Goal: Task Accomplishment & Management: Use online tool/utility

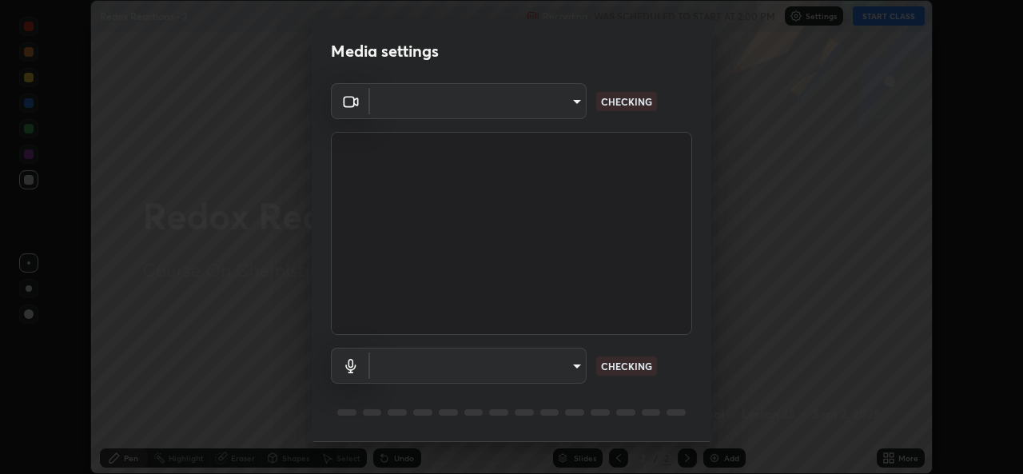
scroll to position [474, 1022]
type input "9788daf0cbf52dd0d374ba9f0d4f11576c03820bc15fcf9a4a11f890b69d92bf"
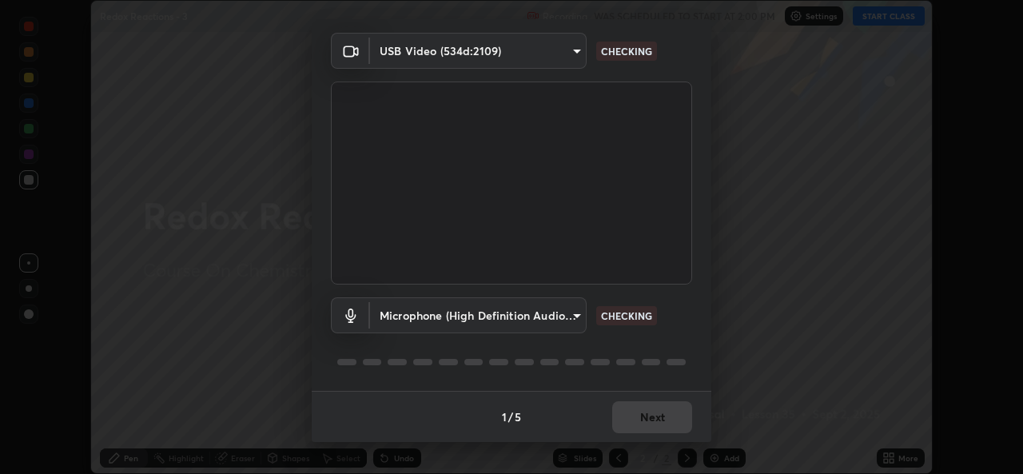
click at [581, 317] on body "Erase all Redox Reactions - 3 Recording WAS SCHEDULED TO START AT 2:00 PM Setti…" at bounding box center [511, 237] width 1023 height 474
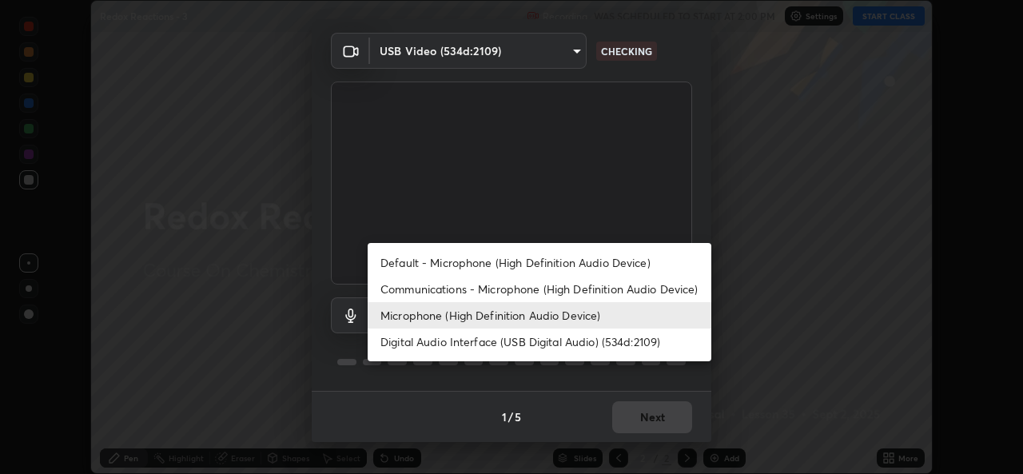
click at [556, 257] on li "Default - Microphone (High Definition Audio Device)" at bounding box center [539, 262] width 344 height 26
type input "default"
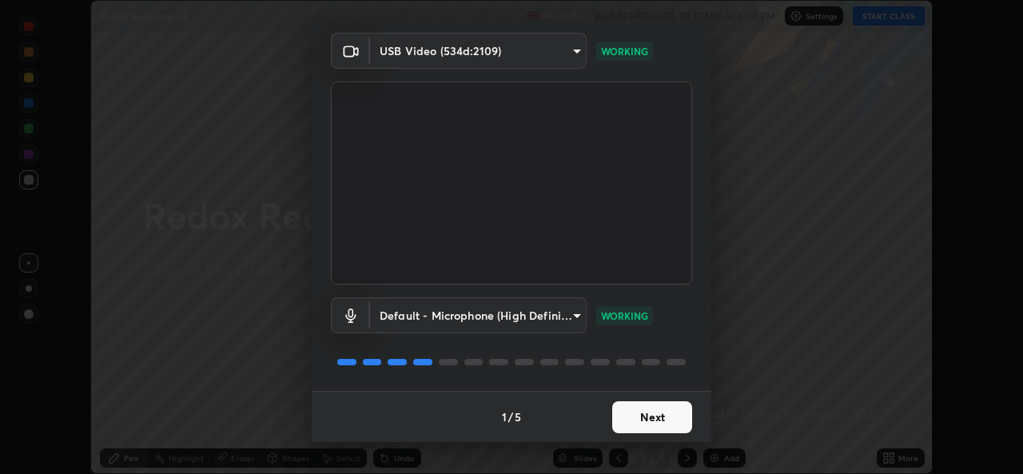
click at [649, 417] on button "Next" at bounding box center [652, 417] width 80 height 32
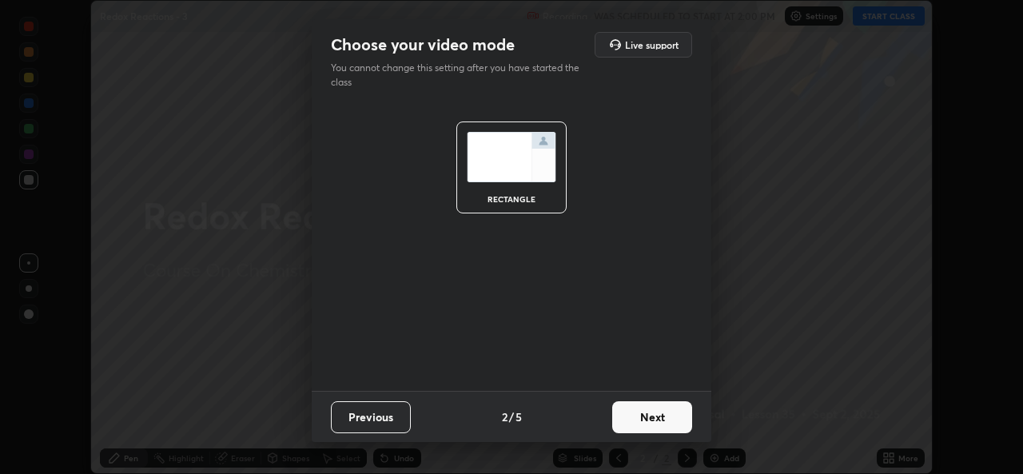
click at [650, 419] on button "Next" at bounding box center [652, 417] width 80 height 32
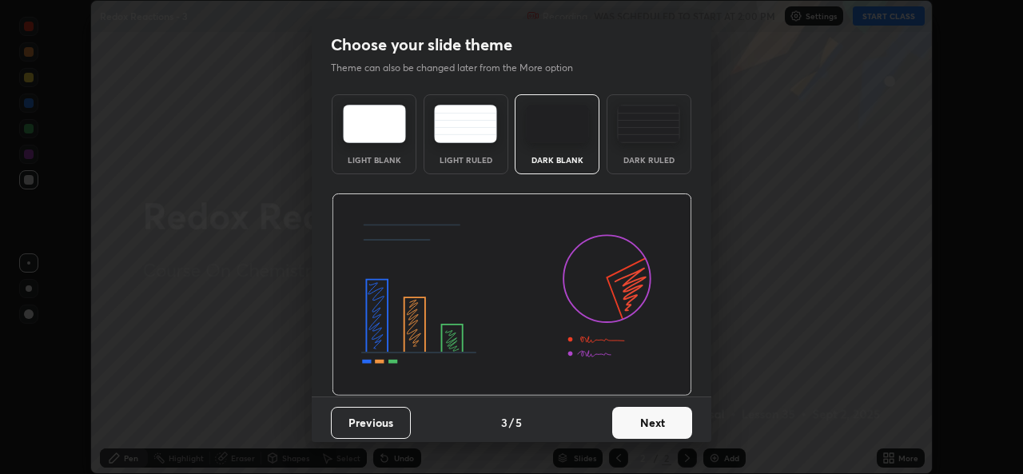
click at [654, 419] on button "Next" at bounding box center [652, 423] width 80 height 32
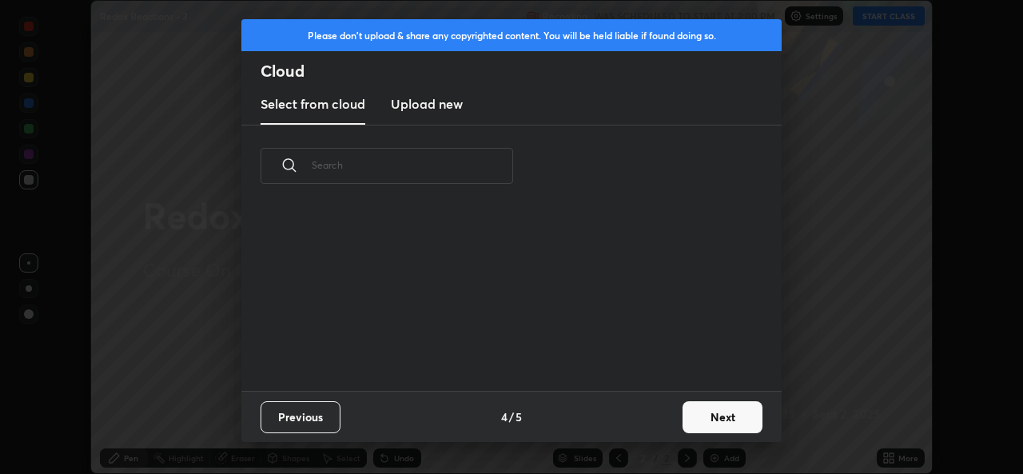
click at [690, 415] on button "Next" at bounding box center [722, 417] width 80 height 32
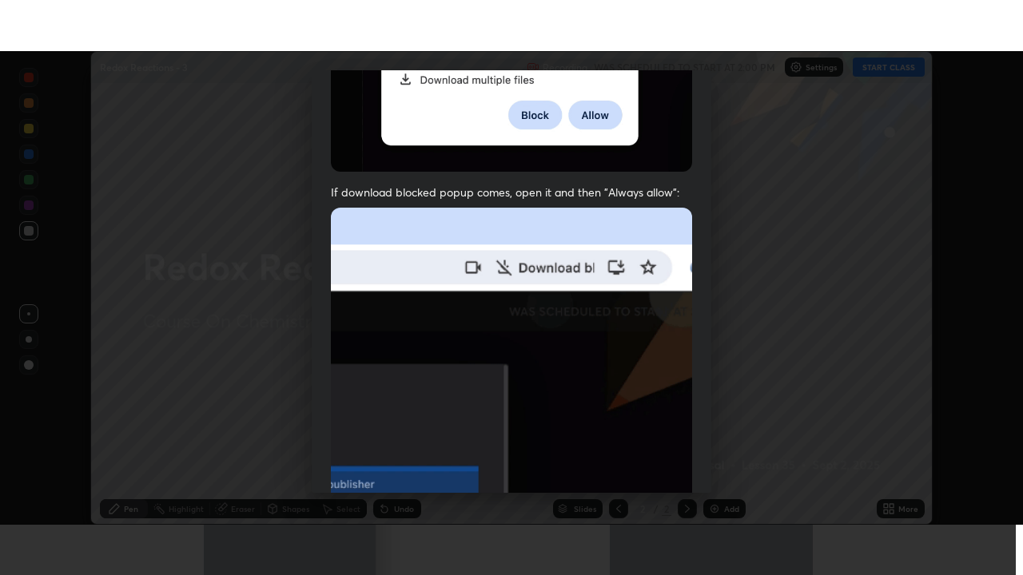
scroll to position [376, 0]
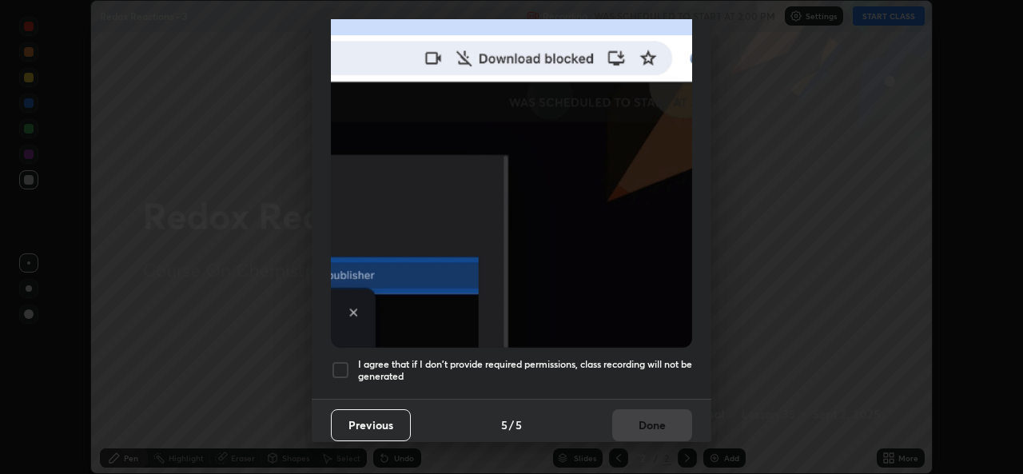
click at [350, 360] on div "I agree that if I don't provide required permissions, class recording will not …" at bounding box center [511, 369] width 361 height 19
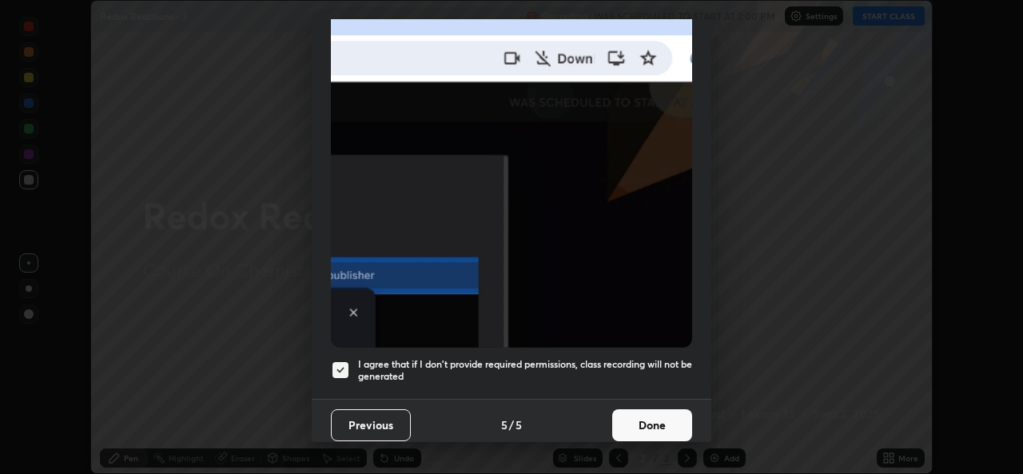
click at [630, 417] on button "Done" at bounding box center [652, 425] width 80 height 32
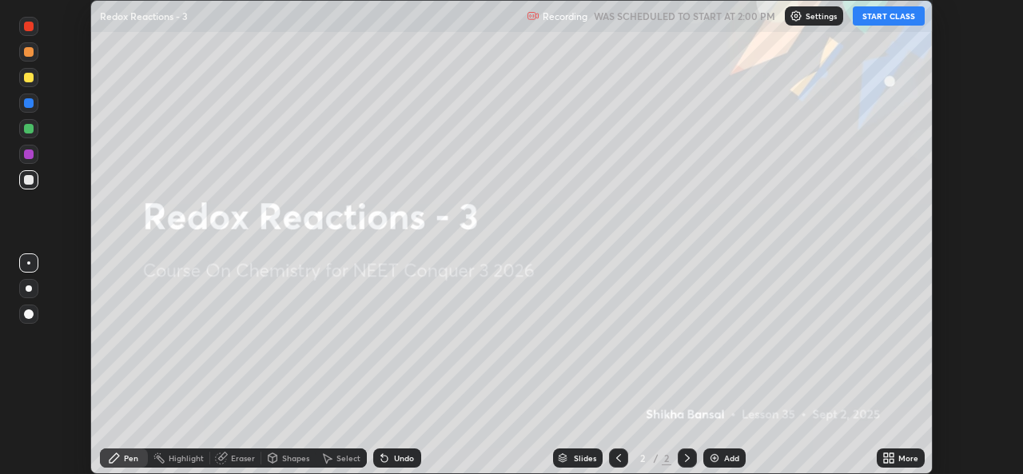
click at [887, 22] on button "START CLASS" at bounding box center [888, 15] width 72 height 19
click at [891, 455] on icon at bounding box center [891, 455] width 4 height 4
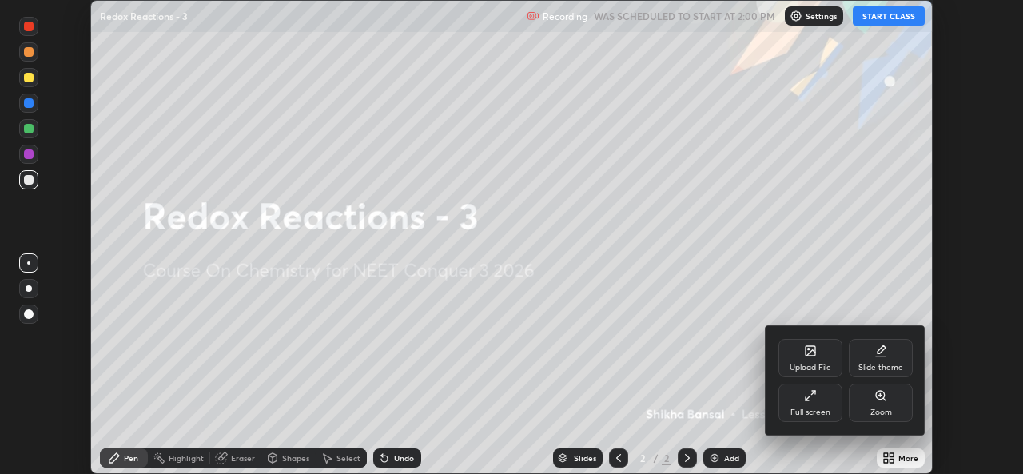
click at [812, 401] on icon at bounding box center [810, 395] width 13 height 13
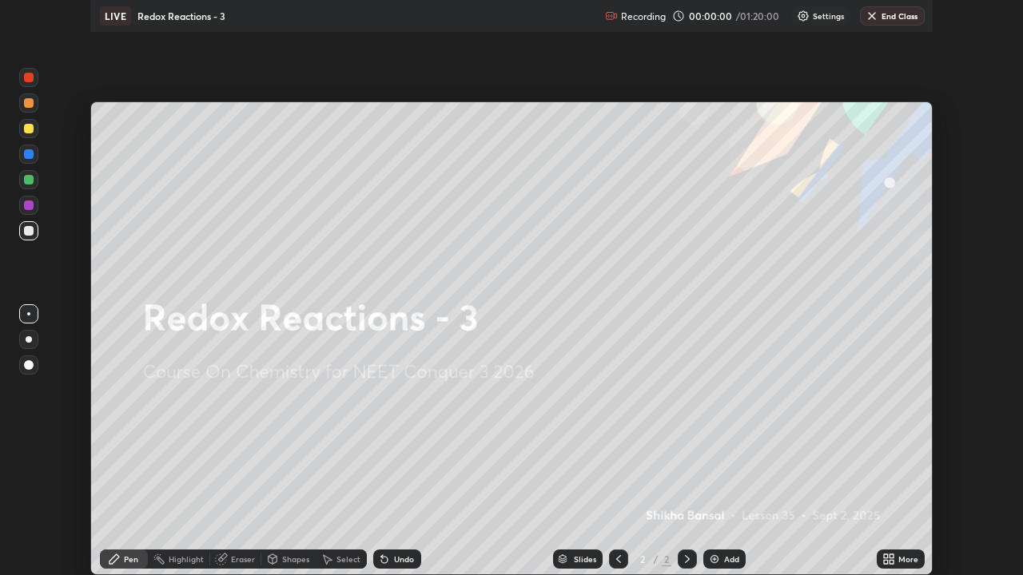
scroll to position [575, 1023]
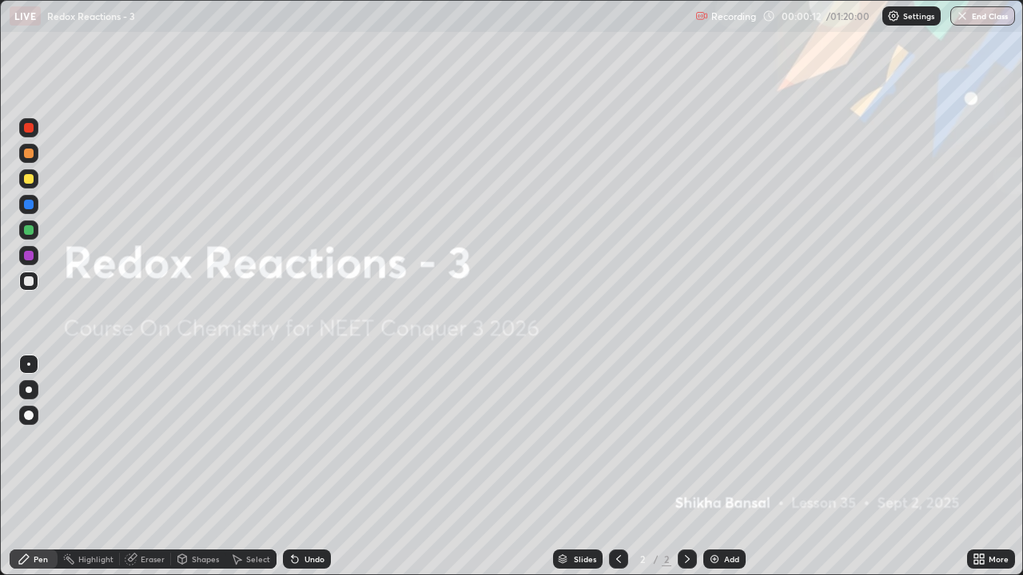
click at [36, 183] on div at bounding box center [28, 178] width 19 height 19
click at [724, 473] on div "Add" at bounding box center [731, 559] width 15 height 8
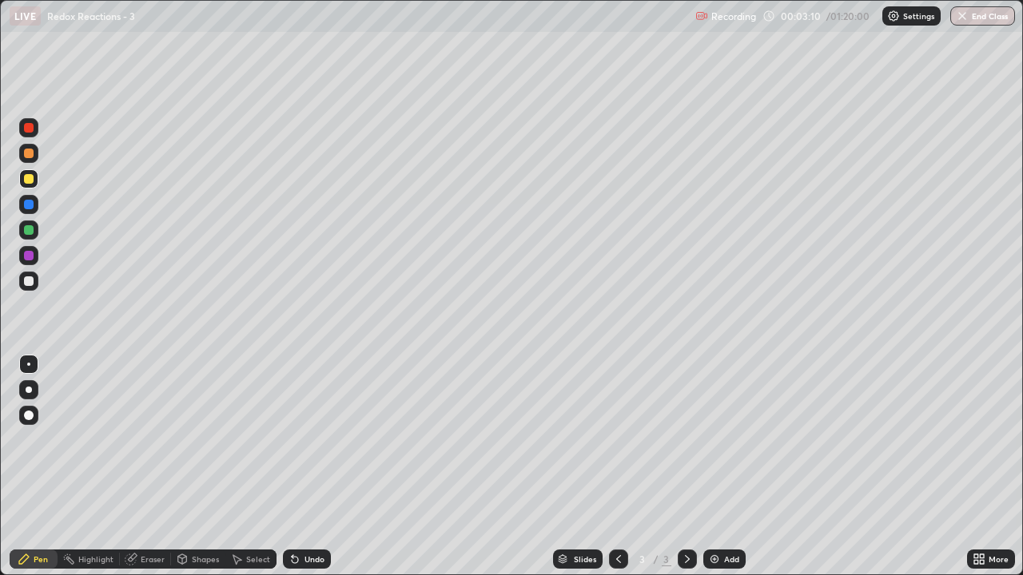
click at [32, 279] on div at bounding box center [29, 281] width 10 height 10
click at [33, 234] on div at bounding box center [28, 229] width 19 height 19
click at [730, 473] on div "Add" at bounding box center [724, 559] width 42 height 19
click at [34, 182] on div at bounding box center [28, 178] width 19 height 19
click at [31, 284] on div at bounding box center [29, 281] width 10 height 10
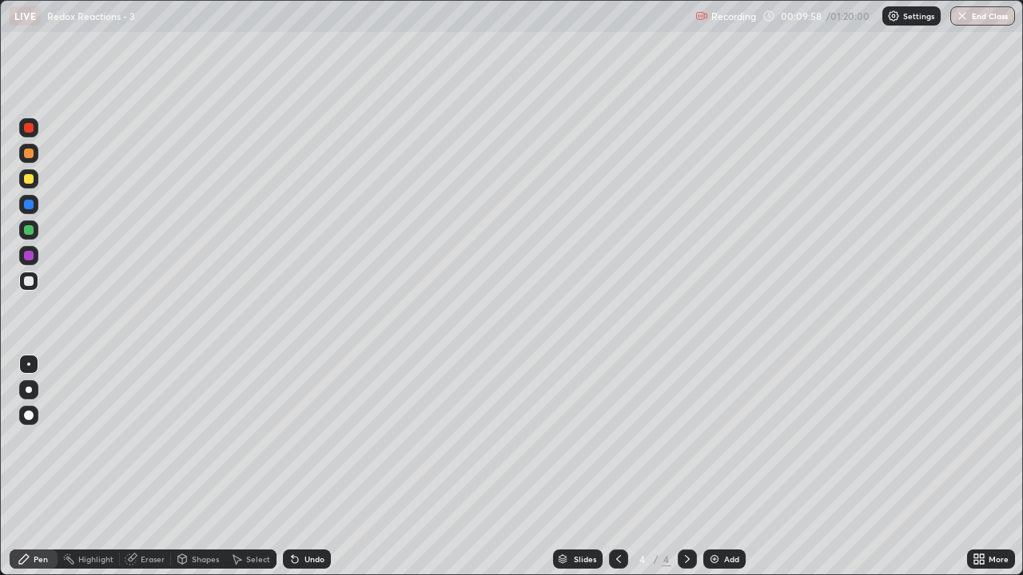
click at [30, 230] on div at bounding box center [29, 230] width 10 height 10
click at [31, 178] on div at bounding box center [29, 179] width 10 height 10
click at [626, 473] on div at bounding box center [618, 559] width 19 height 32
click at [685, 473] on icon at bounding box center [687, 559] width 13 height 13
click at [34, 186] on div at bounding box center [28, 178] width 19 height 19
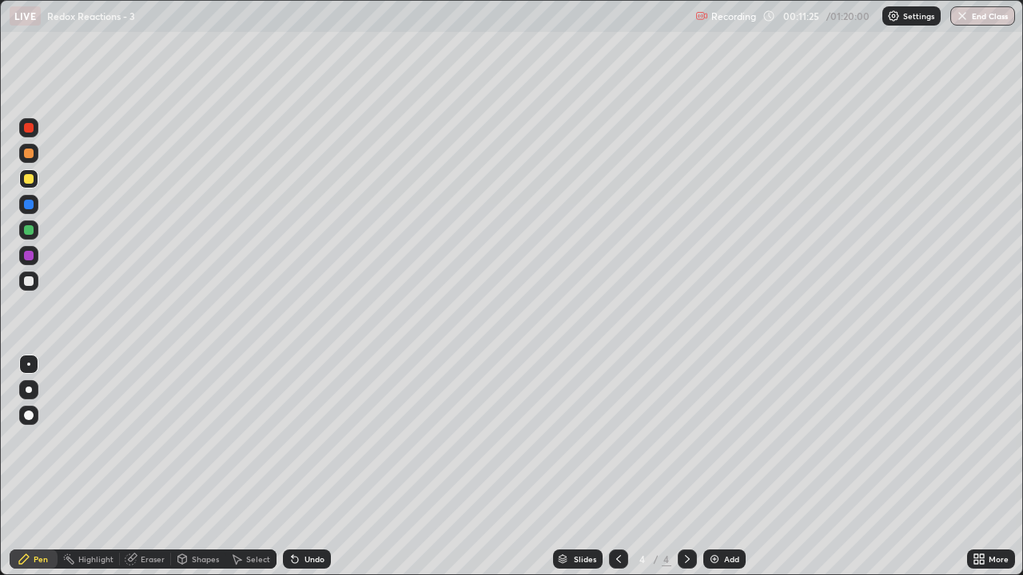
click at [292, 473] on icon at bounding box center [295, 560] width 6 height 6
click at [296, 473] on icon at bounding box center [294, 559] width 13 height 13
click at [292, 473] on icon at bounding box center [295, 560] width 6 height 6
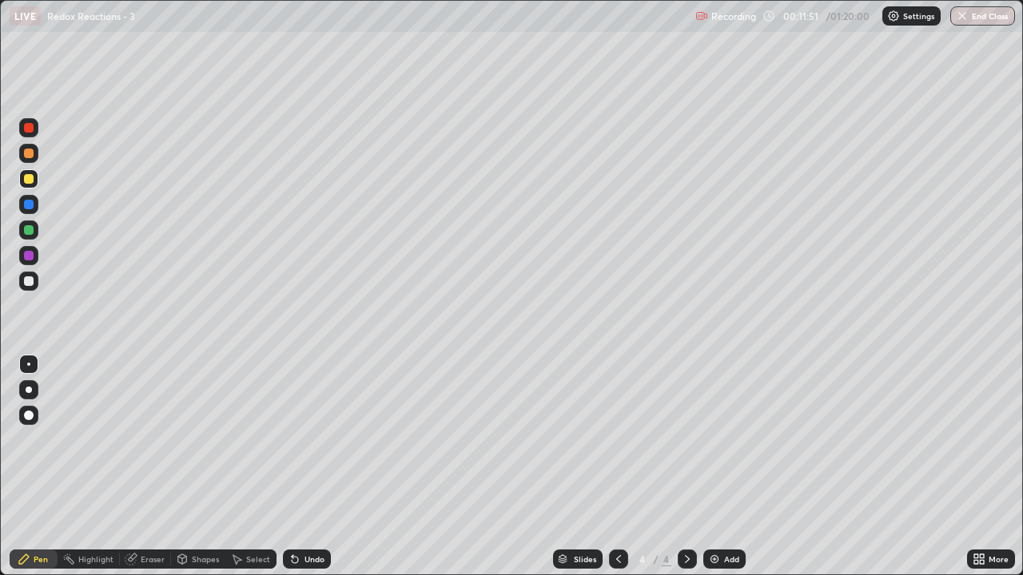
click at [32, 288] on div at bounding box center [28, 281] width 19 height 19
click at [30, 230] on div at bounding box center [29, 230] width 10 height 10
click at [622, 473] on div at bounding box center [618, 559] width 19 height 19
click at [618, 473] on icon at bounding box center [618, 559] width 13 height 13
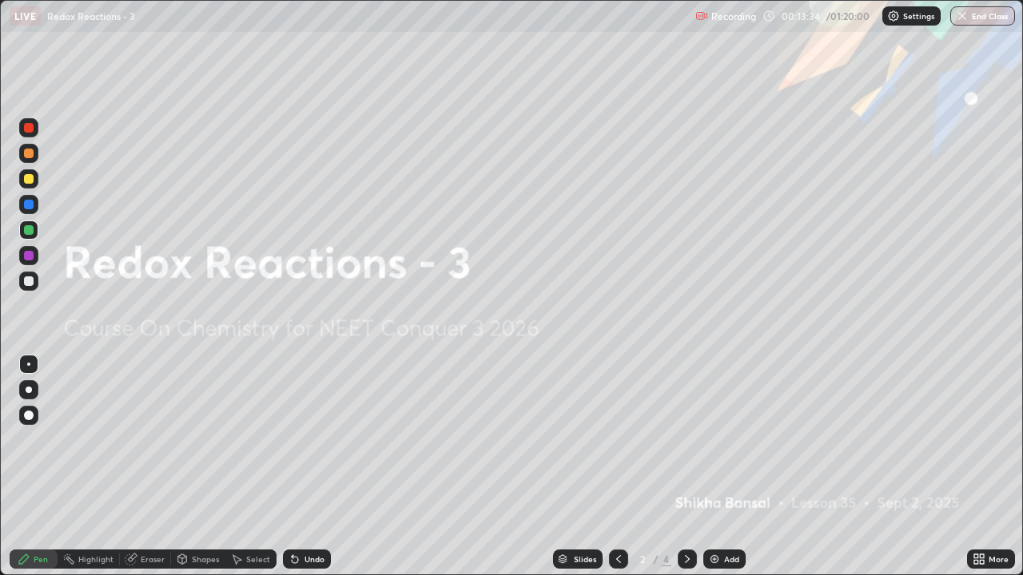
click at [685, 473] on icon at bounding box center [687, 559] width 13 height 13
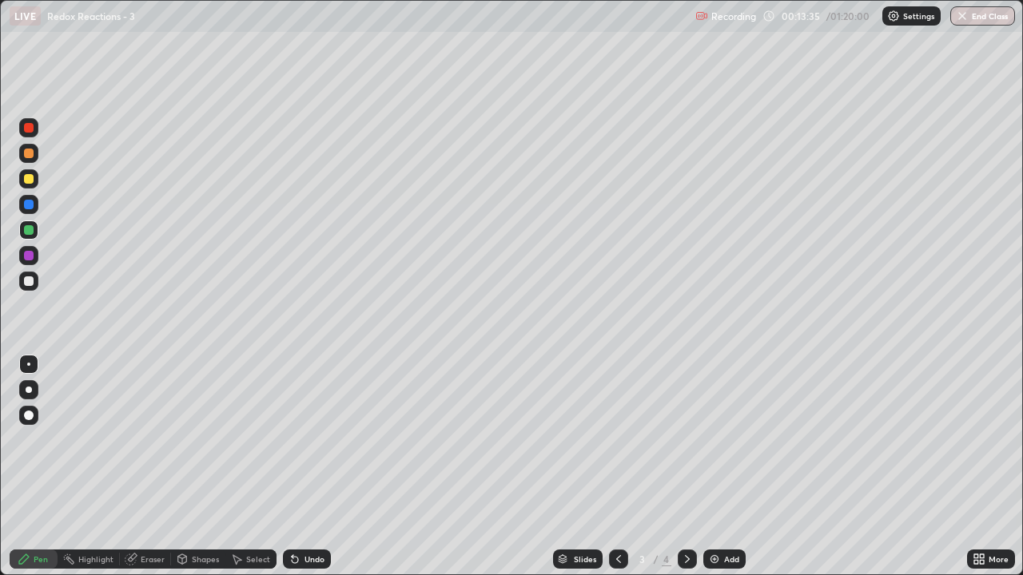
click at [689, 473] on icon at bounding box center [687, 559] width 13 height 13
click at [715, 473] on img at bounding box center [714, 559] width 13 height 13
click at [34, 185] on div at bounding box center [28, 178] width 19 height 19
click at [27, 288] on div at bounding box center [28, 281] width 19 height 19
click at [30, 230] on div at bounding box center [29, 230] width 10 height 10
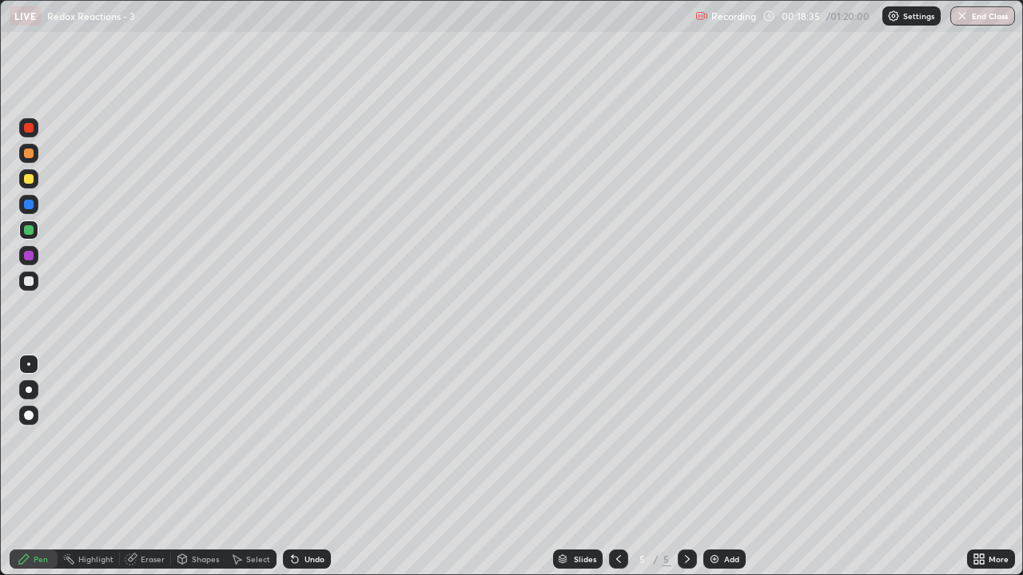
click at [33, 177] on div at bounding box center [29, 179] width 10 height 10
click at [30, 281] on div at bounding box center [29, 281] width 10 height 10
click at [30, 230] on div at bounding box center [29, 230] width 10 height 10
click at [728, 473] on div "Add" at bounding box center [724, 559] width 42 height 19
click at [32, 182] on div at bounding box center [29, 179] width 10 height 10
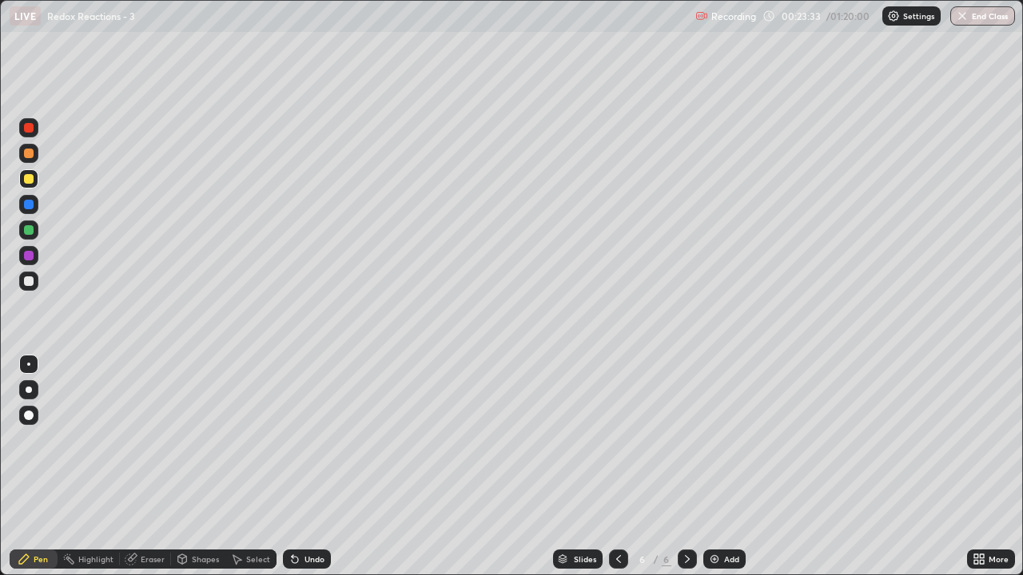
click at [37, 289] on div at bounding box center [28, 281] width 19 height 26
click at [30, 237] on div at bounding box center [28, 229] width 19 height 19
click at [38, 281] on div at bounding box center [28, 281] width 19 height 19
click at [321, 473] on div "Undo" at bounding box center [314, 559] width 20 height 8
click at [322, 473] on div "Undo" at bounding box center [314, 559] width 20 height 8
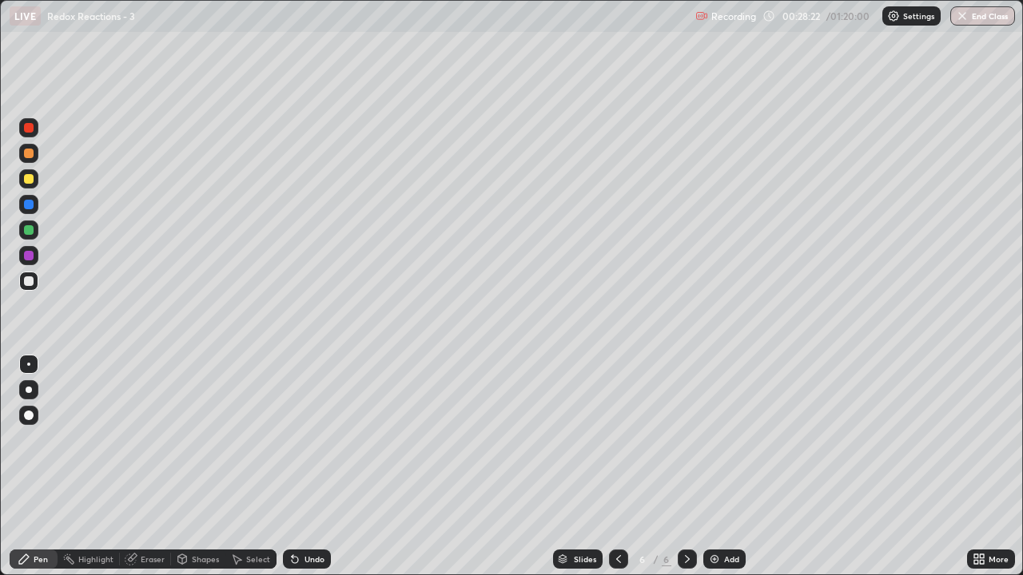
click at [33, 182] on div at bounding box center [29, 179] width 10 height 10
click at [30, 281] on div at bounding box center [29, 281] width 10 height 10
click at [31, 229] on div at bounding box center [29, 230] width 10 height 10
click at [733, 473] on div "Add" at bounding box center [731, 559] width 15 height 8
click at [35, 185] on div at bounding box center [28, 178] width 19 height 19
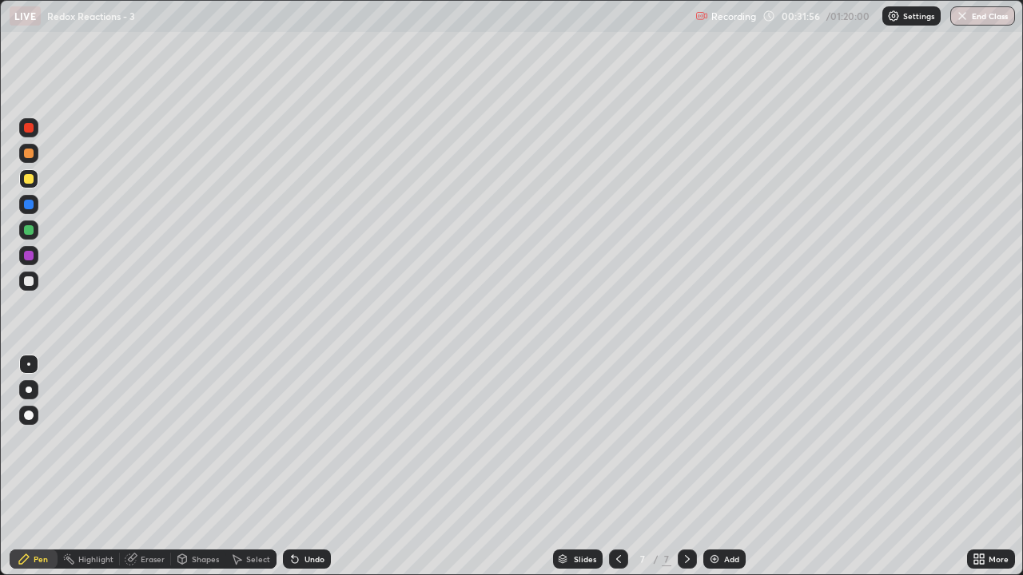
click at [24, 284] on div at bounding box center [28, 281] width 19 height 19
click at [32, 232] on div at bounding box center [29, 230] width 10 height 10
click at [36, 175] on div at bounding box center [28, 178] width 19 height 19
click at [36, 284] on div at bounding box center [28, 281] width 19 height 19
click at [31, 237] on div at bounding box center [28, 229] width 19 height 19
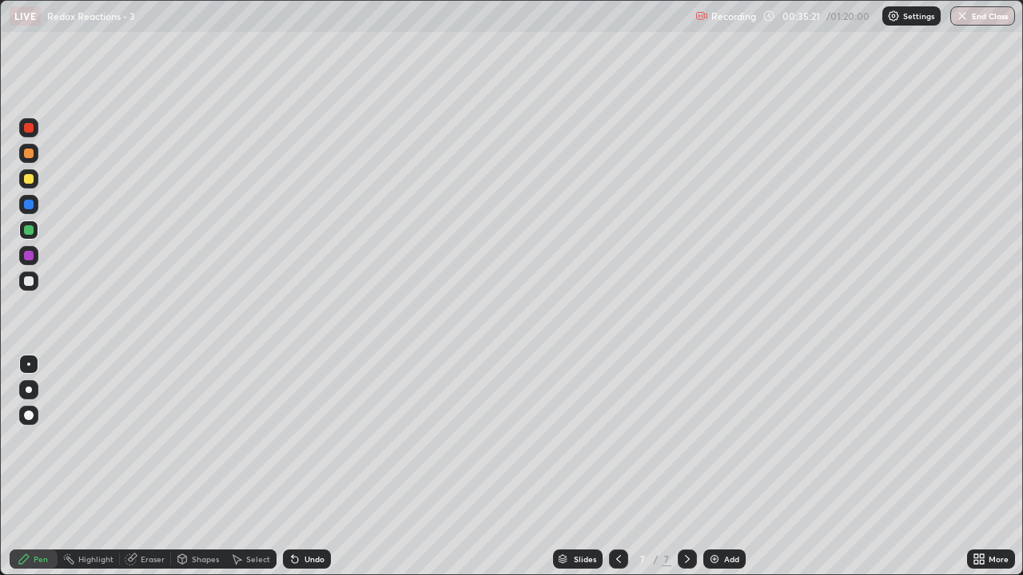
click at [734, 473] on div "Add" at bounding box center [731, 559] width 15 height 8
click at [30, 177] on div at bounding box center [29, 179] width 10 height 10
click at [36, 282] on div at bounding box center [28, 281] width 19 height 19
click at [29, 231] on div at bounding box center [29, 230] width 10 height 10
click at [30, 282] on div at bounding box center [29, 281] width 10 height 10
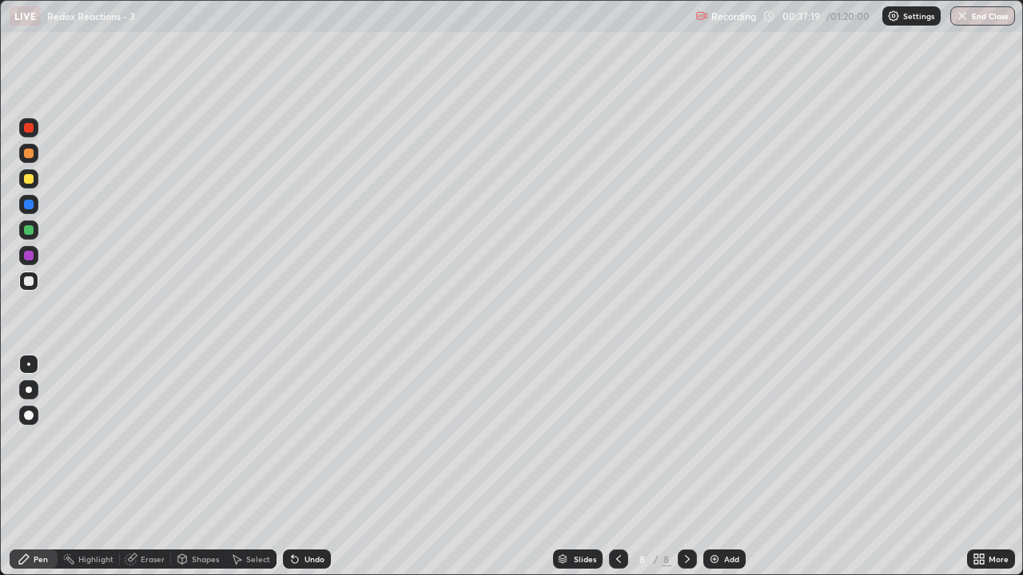
click at [35, 186] on div at bounding box center [28, 178] width 19 height 19
click at [29, 282] on div at bounding box center [29, 281] width 10 height 10
click at [740, 473] on div "Add" at bounding box center [724, 559] width 42 height 19
click at [37, 179] on div at bounding box center [28, 178] width 19 height 19
click at [34, 281] on div at bounding box center [28, 281] width 19 height 19
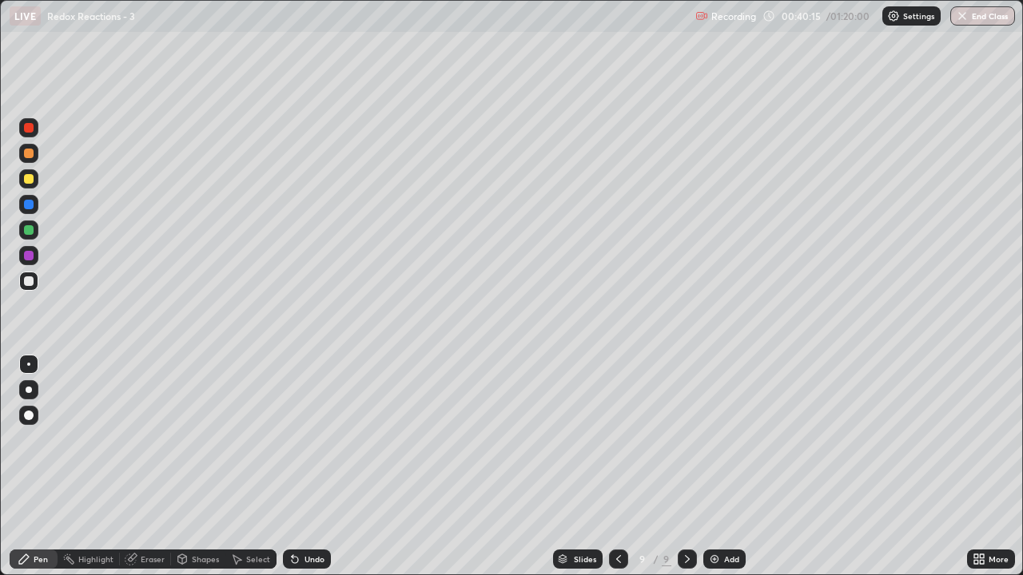
click at [308, 473] on div "Undo" at bounding box center [307, 559] width 48 height 19
click at [33, 181] on div at bounding box center [28, 178] width 19 height 19
click at [30, 281] on div at bounding box center [29, 281] width 10 height 10
click at [30, 232] on div at bounding box center [29, 230] width 10 height 10
click at [30, 285] on div at bounding box center [29, 281] width 10 height 10
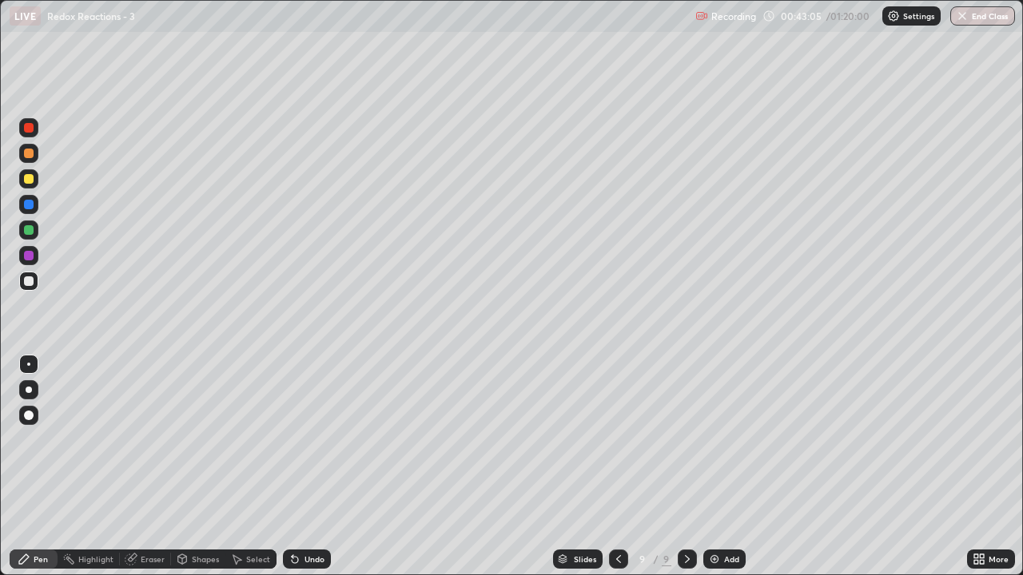
click at [33, 229] on div at bounding box center [29, 230] width 10 height 10
click at [33, 285] on div at bounding box center [28, 281] width 19 height 19
click at [32, 229] on div at bounding box center [29, 230] width 10 height 10
click at [32, 288] on div at bounding box center [28, 281] width 19 height 19
click at [724, 473] on div "Add" at bounding box center [731, 559] width 15 height 8
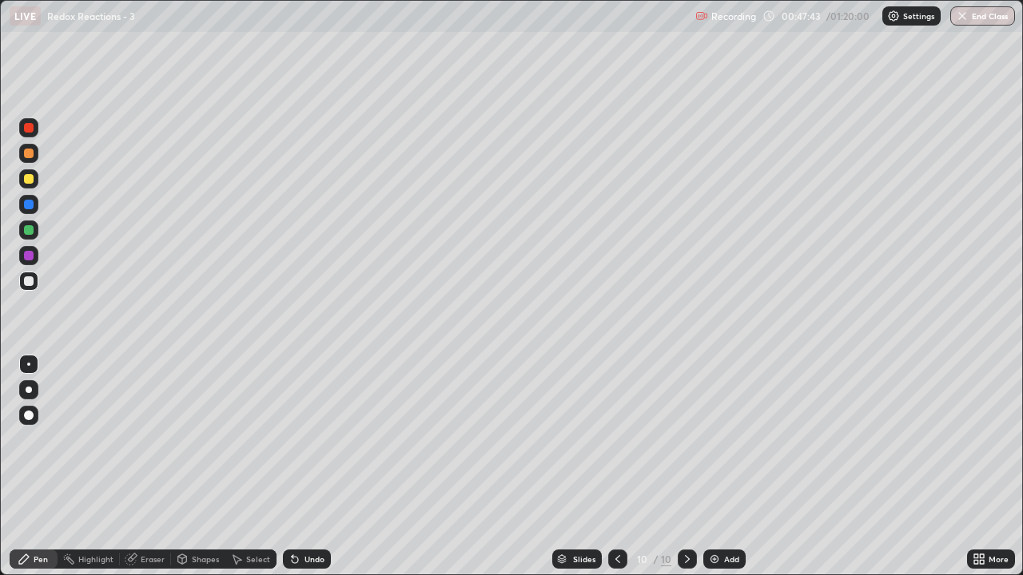
click at [30, 179] on div at bounding box center [29, 179] width 10 height 10
click at [30, 281] on div at bounding box center [29, 281] width 10 height 10
click at [304, 473] on div "Undo" at bounding box center [314, 559] width 20 height 8
click at [308, 473] on div "Undo" at bounding box center [307, 559] width 48 height 19
click at [319, 473] on div "Undo" at bounding box center [307, 559] width 48 height 19
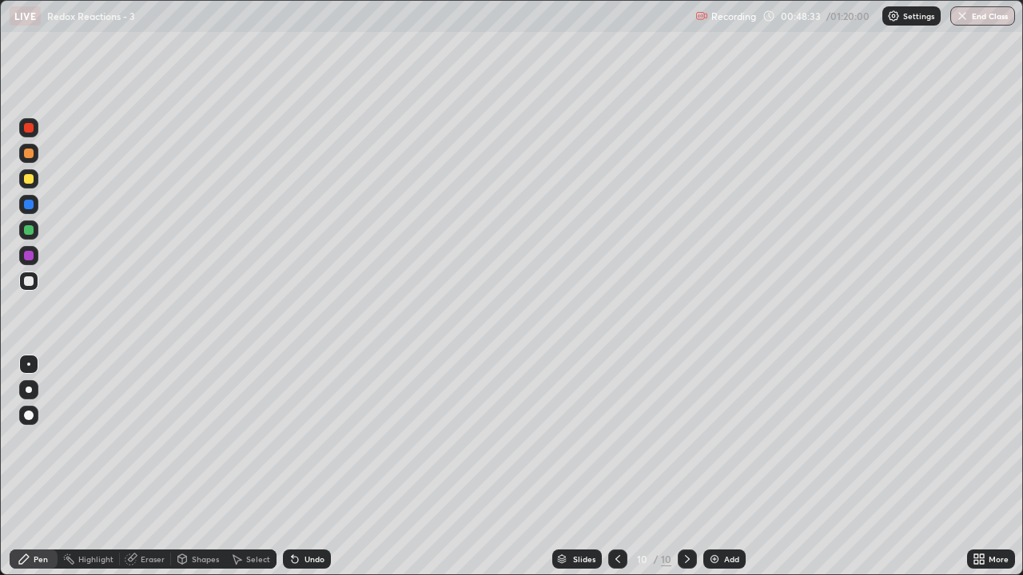
click at [30, 230] on div at bounding box center [29, 230] width 10 height 10
click at [616, 473] on icon at bounding box center [617, 559] width 13 height 13
click at [683, 473] on icon at bounding box center [687, 559] width 13 height 13
click at [32, 280] on div at bounding box center [29, 281] width 10 height 10
click at [322, 473] on div "Undo" at bounding box center [307, 559] width 48 height 19
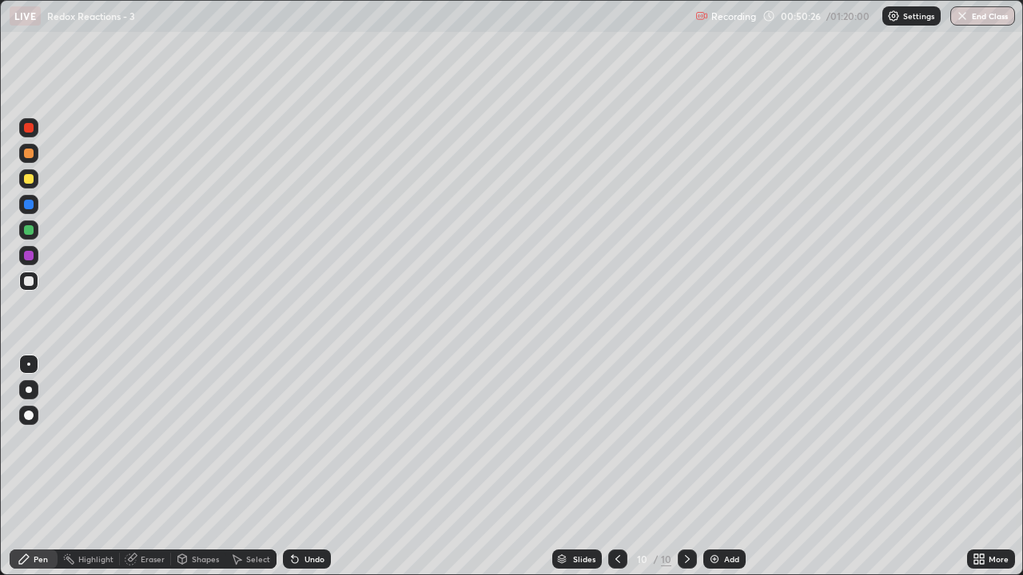
click at [26, 234] on div at bounding box center [29, 230] width 10 height 10
click at [37, 176] on div at bounding box center [28, 178] width 19 height 19
click at [34, 288] on div at bounding box center [28, 281] width 19 height 19
click at [35, 187] on div at bounding box center [28, 179] width 19 height 26
click at [716, 473] on img at bounding box center [714, 559] width 13 height 13
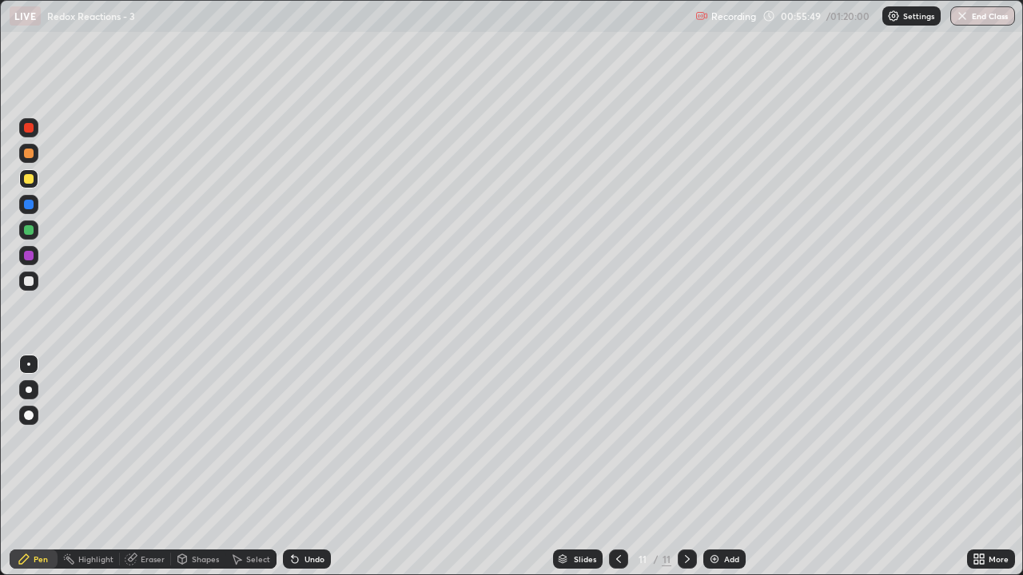
click at [34, 280] on div at bounding box center [28, 281] width 19 height 19
click at [31, 232] on div at bounding box center [29, 230] width 10 height 10
click at [37, 179] on div at bounding box center [28, 178] width 19 height 19
click at [725, 473] on div "Add" at bounding box center [724, 559] width 42 height 19
click at [26, 288] on div at bounding box center [28, 281] width 19 height 19
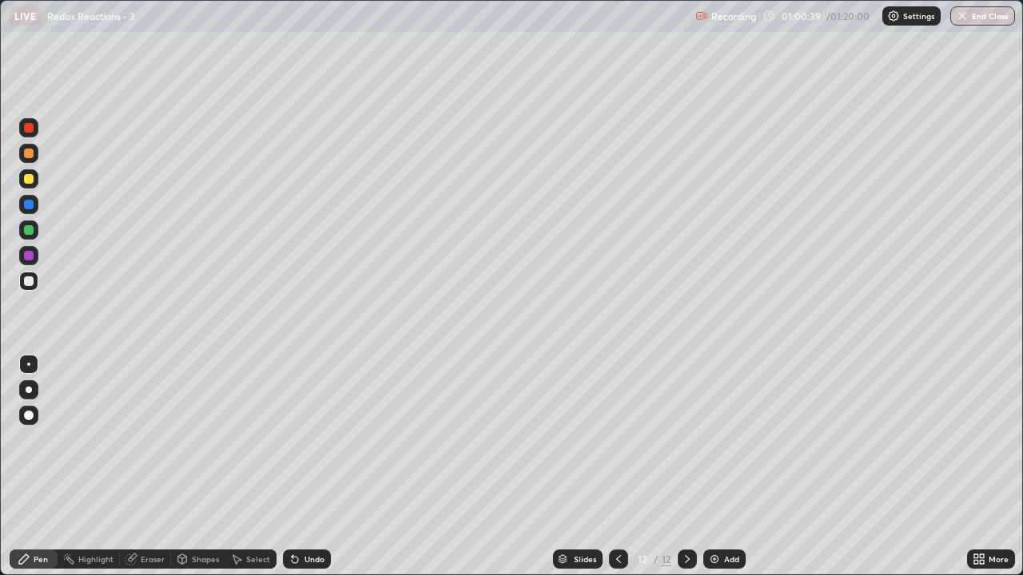
click at [324, 473] on div "Undo" at bounding box center [307, 559] width 48 height 19
click at [35, 182] on div at bounding box center [28, 178] width 19 height 19
click at [36, 282] on div at bounding box center [28, 281] width 19 height 19
click at [736, 473] on div "Add" at bounding box center [731, 559] width 15 height 8
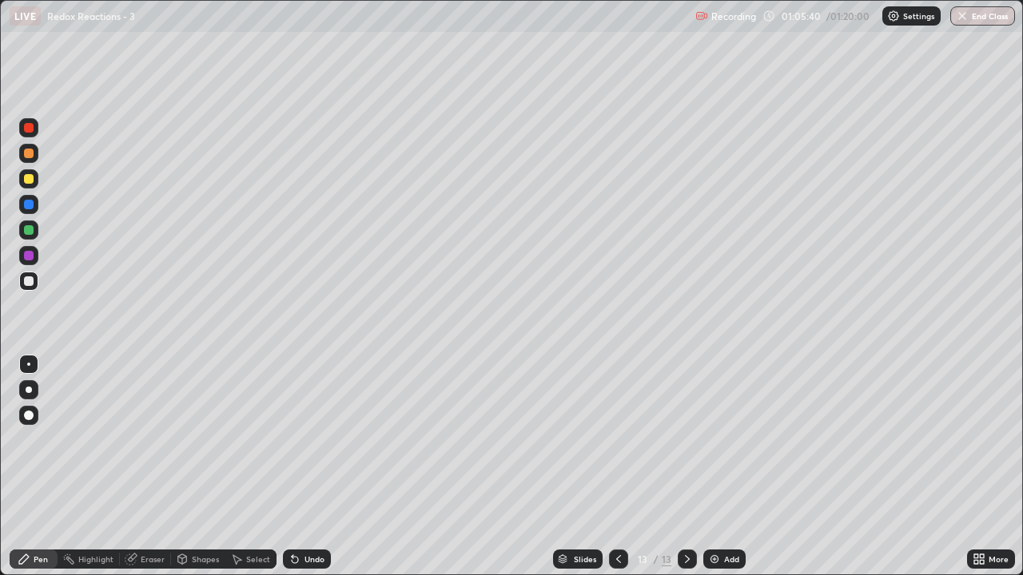
click at [623, 473] on div at bounding box center [618, 559] width 19 height 19
click at [687, 473] on icon at bounding box center [687, 559] width 13 height 13
click at [31, 237] on div at bounding box center [28, 229] width 19 height 19
click at [32, 288] on div at bounding box center [28, 281] width 19 height 19
click at [30, 233] on div at bounding box center [29, 230] width 10 height 10
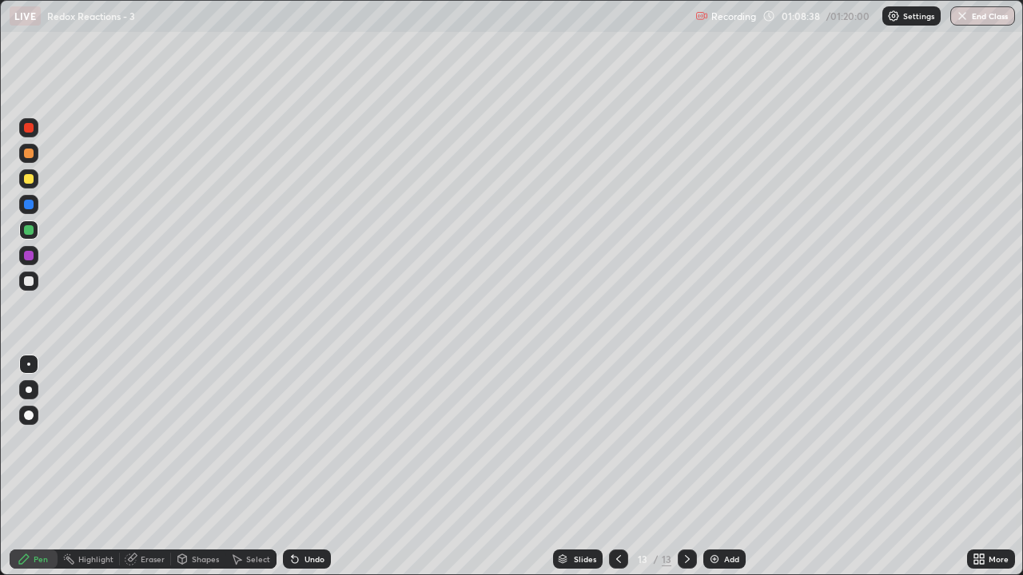
click at [26, 285] on div at bounding box center [29, 281] width 10 height 10
click at [1000, 25] on button "End Class" at bounding box center [982, 15] width 65 height 19
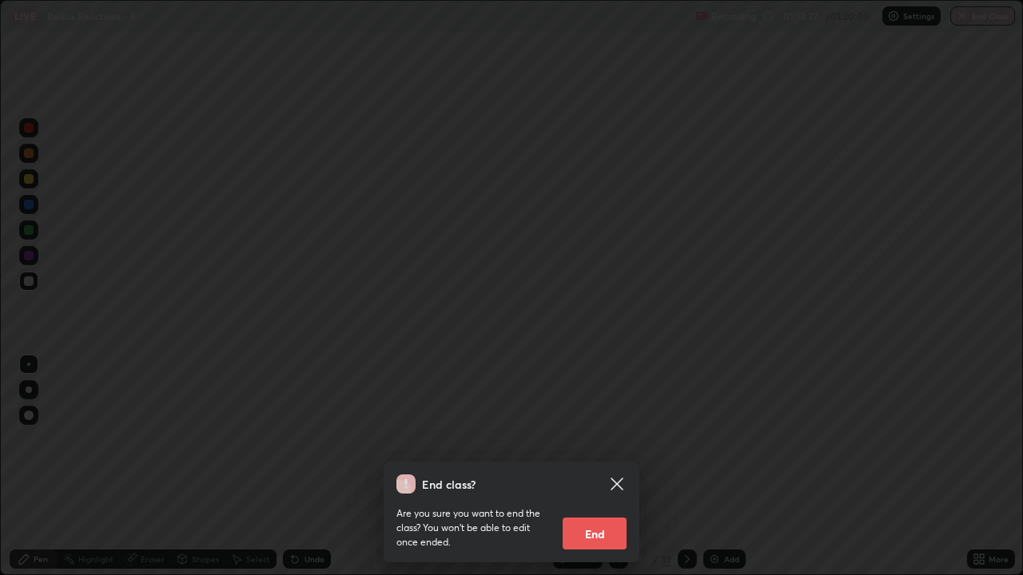
click at [605, 473] on button "End" at bounding box center [594, 534] width 64 height 32
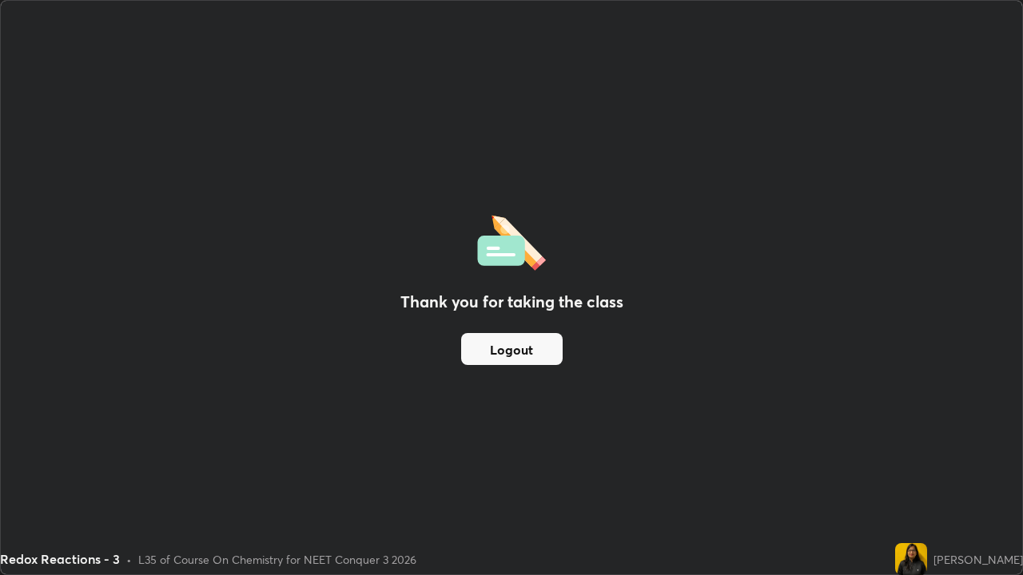
click at [534, 353] on button "Logout" at bounding box center [511, 349] width 101 height 32
click at [524, 346] on button "Logout" at bounding box center [511, 349] width 101 height 32
